Goal: Task Accomplishment & Management: Use online tool/utility

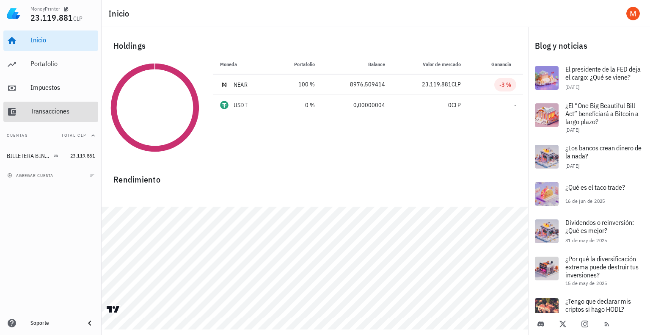
click at [56, 105] on div "Transacciones" at bounding box center [62, 111] width 64 height 19
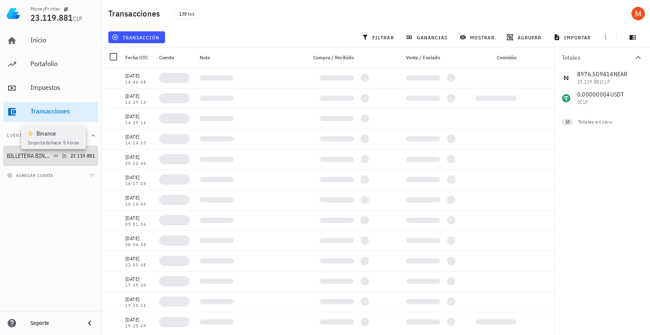
click at [53, 153] on icon at bounding box center [55, 155] width 5 height 5
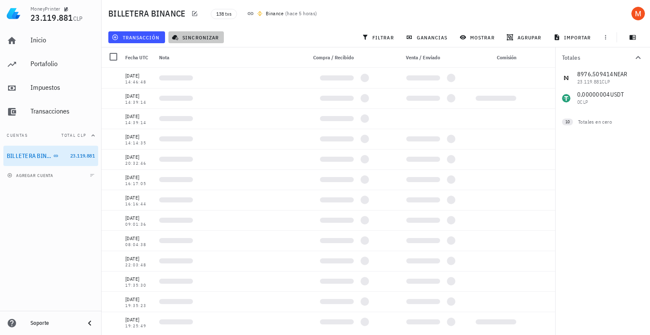
click at [185, 39] on span "sincronizar" at bounding box center [196, 37] width 45 height 7
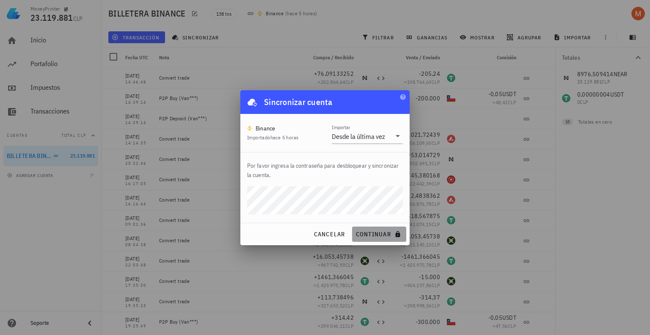
click at [389, 238] on button "continuar" at bounding box center [379, 233] width 54 height 15
